Goal: Task Accomplishment & Management: Complete application form

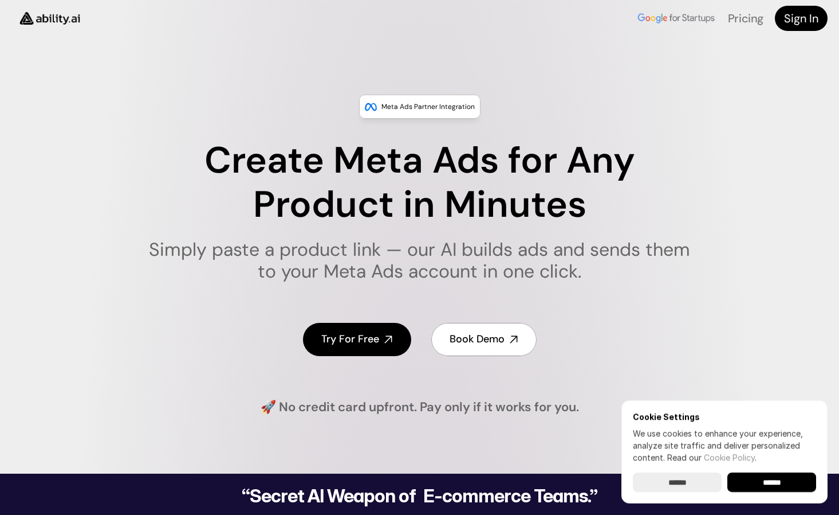
click at [53, 18] on img at bounding box center [49, 17] width 77 height 29
click at [383, 336] on link "Try For Free" at bounding box center [357, 339] width 108 height 33
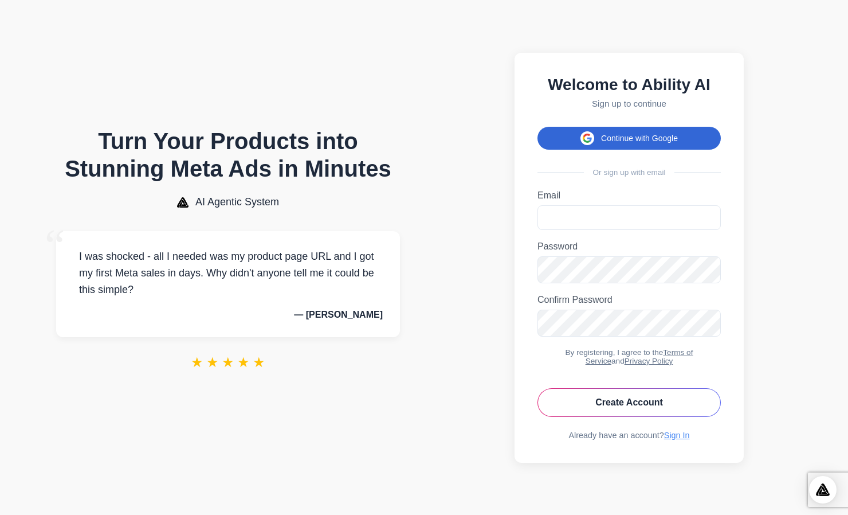
click at [616, 136] on button "Continue with Google" at bounding box center [629, 138] width 183 height 23
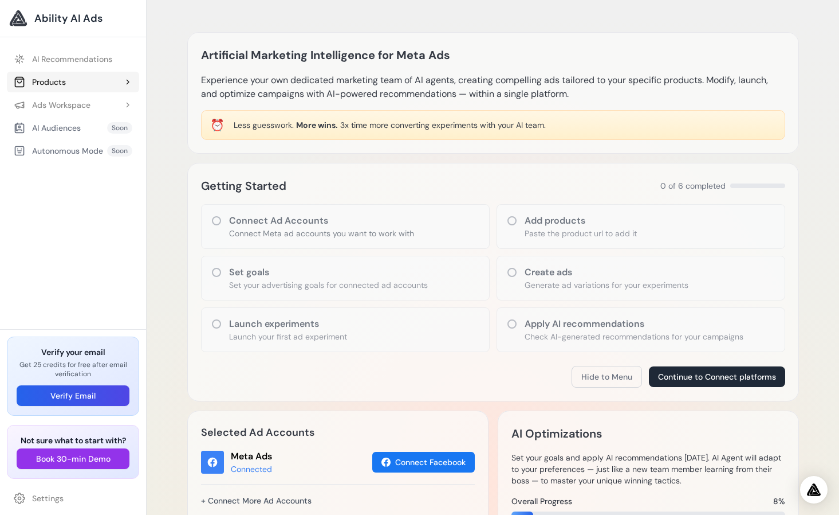
click at [59, 83] on div "Products" at bounding box center [40, 81] width 52 height 11
